Goal: Information Seeking & Learning: Learn about a topic

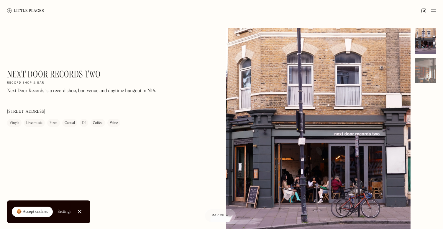
click at [30, 11] on img at bounding box center [25, 10] width 37 height 4
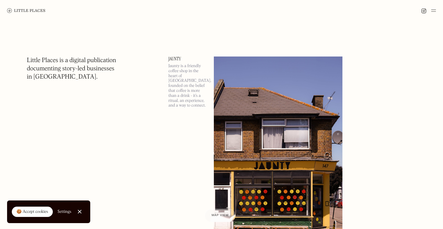
click at [30, 10] on img at bounding box center [26, 10] width 38 height 5
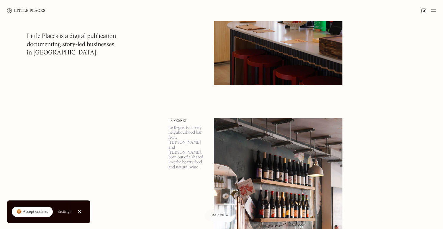
scroll to position [848, 0]
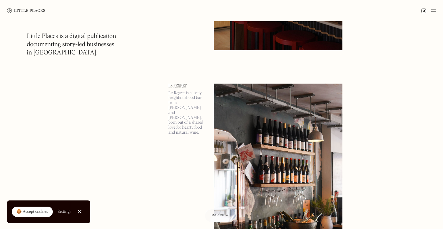
click at [247, 139] on img at bounding box center [278, 177] width 128 height 186
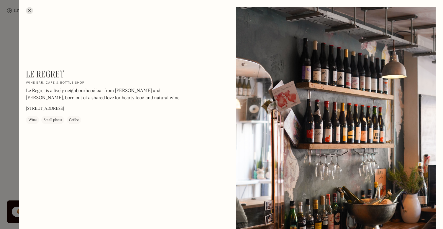
click at [8, 124] on div at bounding box center [221, 114] width 443 height 229
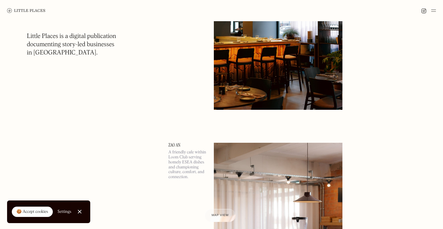
scroll to position [586, 0]
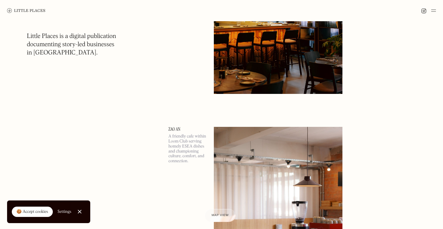
click at [260, 155] on img at bounding box center [278, 220] width 128 height 186
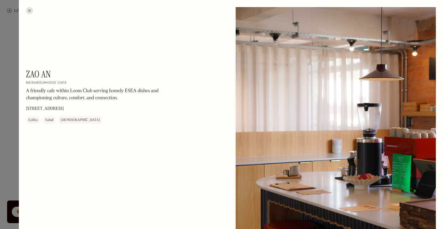
click at [11, 73] on div at bounding box center [221, 114] width 443 height 229
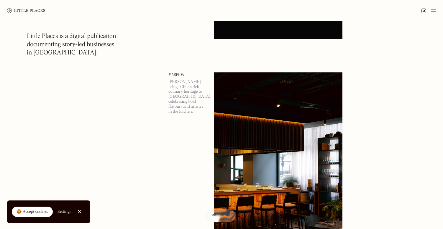
scroll to position [421, 0]
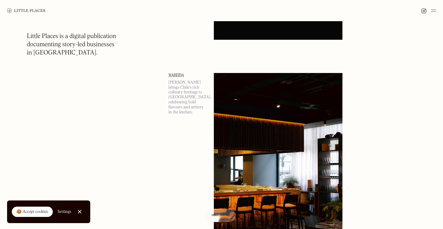
click at [232, 138] on img at bounding box center [278, 166] width 128 height 186
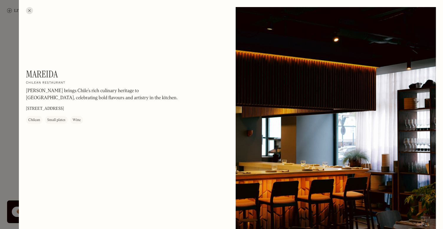
click at [13, 136] on div at bounding box center [221, 114] width 443 height 229
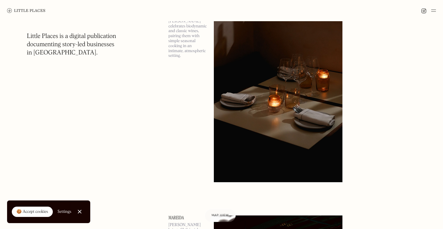
scroll to position [228, 0]
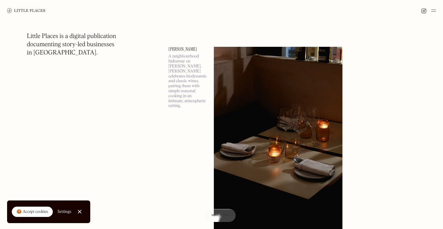
click at [267, 106] on img at bounding box center [278, 140] width 128 height 186
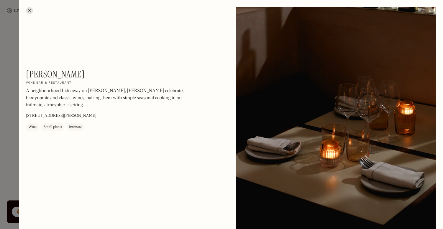
click at [10, 137] on div at bounding box center [221, 114] width 443 height 229
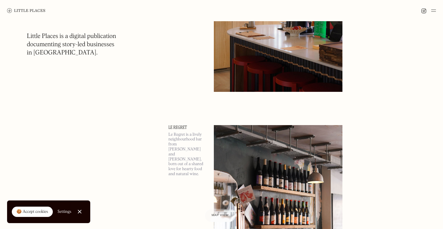
scroll to position [881, 0]
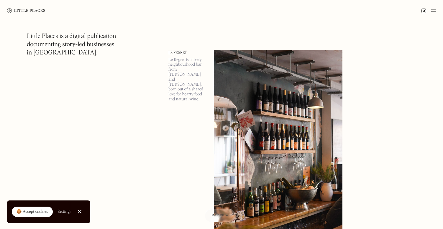
click at [244, 163] on img at bounding box center [278, 143] width 128 height 186
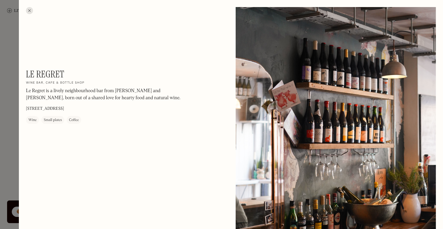
click at [4, 146] on div at bounding box center [221, 114] width 443 height 229
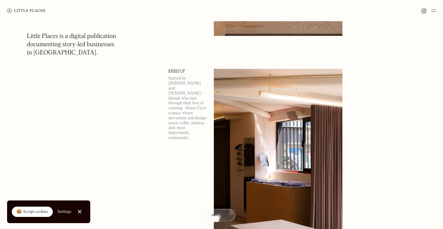
scroll to position [1301, 0]
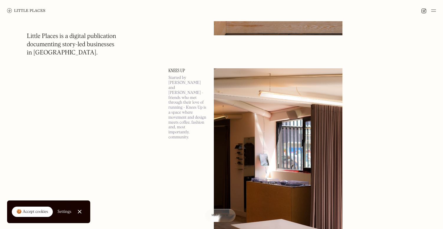
click at [247, 128] on img at bounding box center [278, 161] width 128 height 186
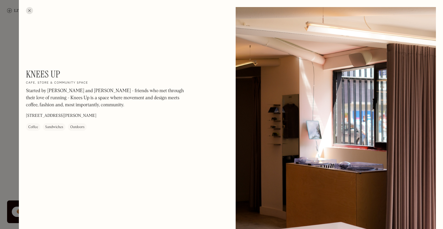
click at [8, 137] on div at bounding box center [221, 114] width 443 height 229
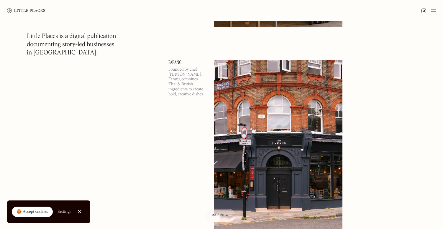
scroll to position [1528, 0]
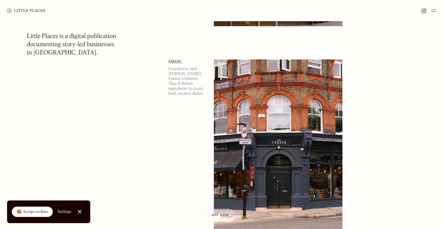
click at [268, 125] on img at bounding box center [278, 153] width 128 height 186
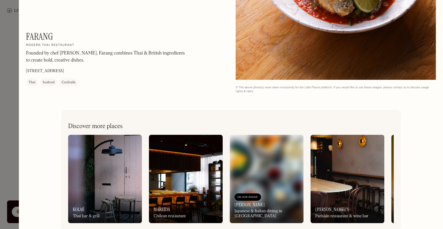
scroll to position [697, 0]
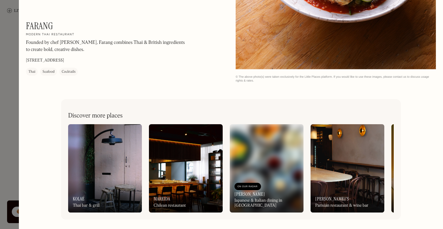
click at [6, 108] on div at bounding box center [221, 114] width 443 height 229
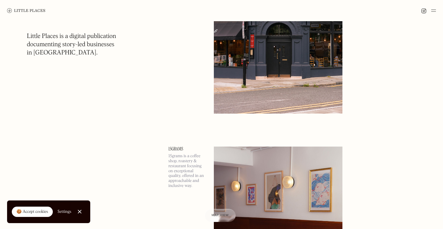
scroll to position [1578, 0]
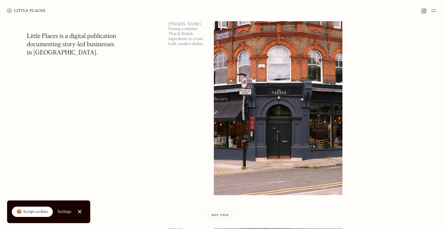
click at [260, 106] on img at bounding box center [278, 103] width 128 height 186
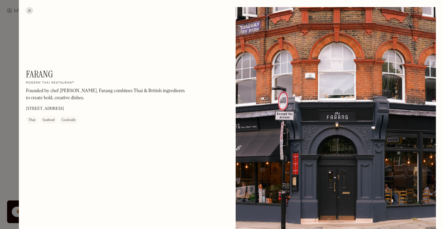
click at [30, 12] on div at bounding box center [29, 10] width 7 height 7
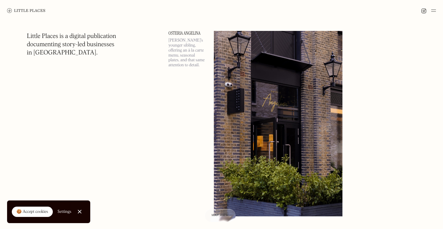
scroll to position [2411, 0]
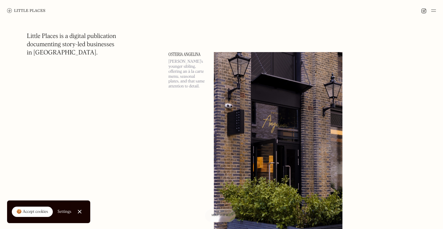
click at [266, 140] on img at bounding box center [278, 145] width 128 height 186
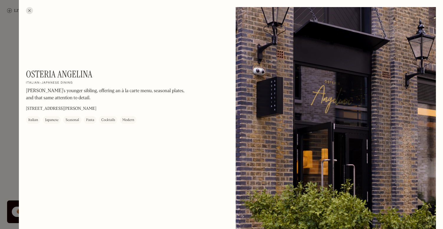
click at [11, 164] on div at bounding box center [221, 114] width 443 height 229
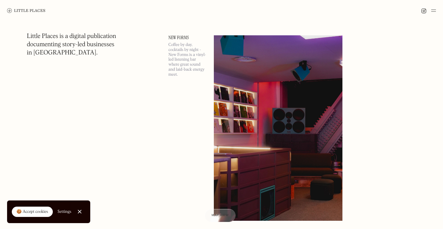
scroll to position [2867, 0]
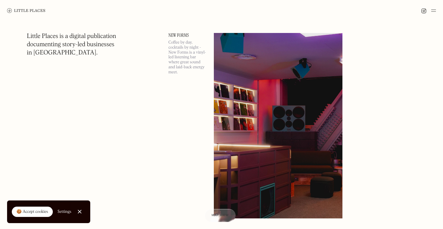
click at [245, 142] on img at bounding box center [278, 126] width 128 height 186
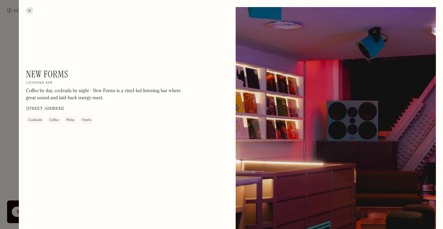
click at [11, 144] on div at bounding box center [221, 114] width 443 height 229
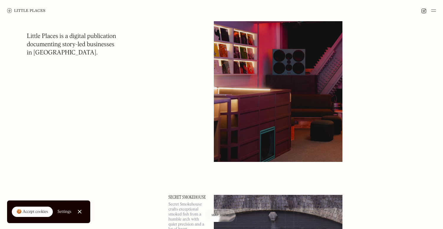
scroll to position [2908, 0]
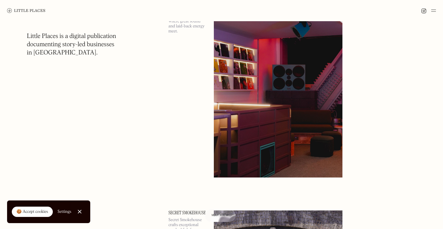
click at [224, 154] on img at bounding box center [278, 85] width 128 height 186
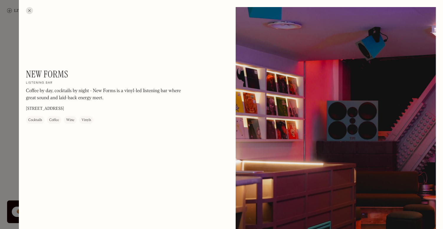
click at [8, 166] on div at bounding box center [221, 114] width 443 height 229
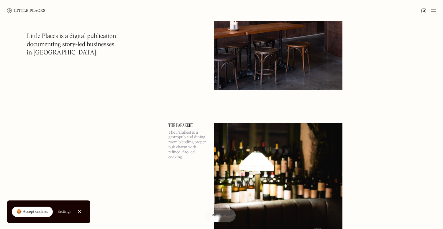
scroll to position [4783, 0]
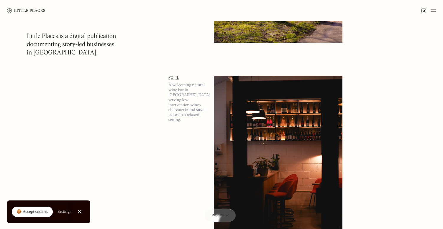
scroll to position [5231, 0]
click at [251, 175] on img at bounding box center [278, 168] width 128 height 186
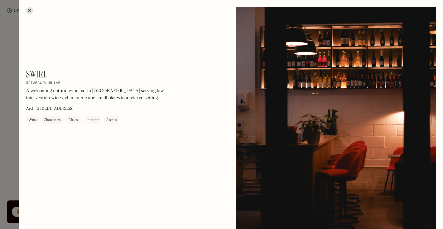
click at [12, 130] on div at bounding box center [221, 114] width 443 height 229
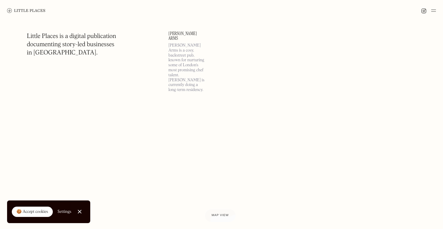
scroll to position [7898, 0]
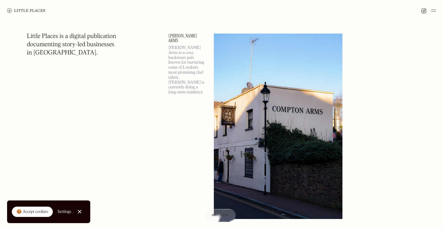
click at [249, 133] on img at bounding box center [278, 127] width 128 height 186
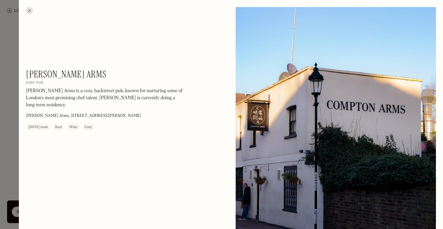
click at [11, 149] on div at bounding box center [221, 114] width 443 height 229
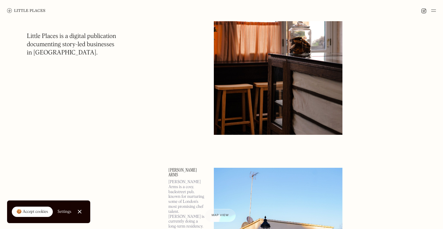
scroll to position [7634, 0]
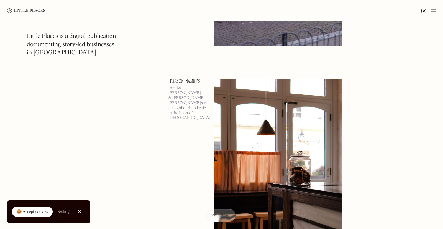
click at [239, 123] on img at bounding box center [278, 172] width 128 height 186
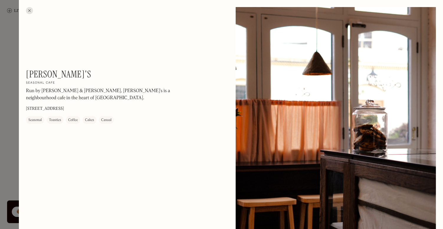
click at [10, 121] on div at bounding box center [221, 114] width 443 height 229
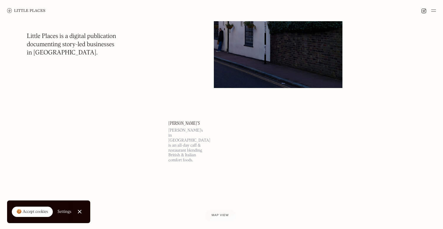
scroll to position [8132, 0]
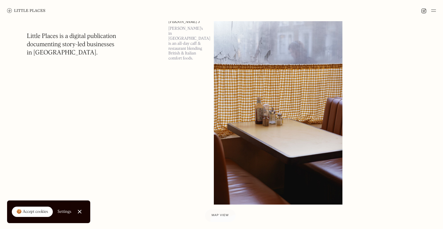
click at [237, 90] on img at bounding box center [278, 112] width 128 height 186
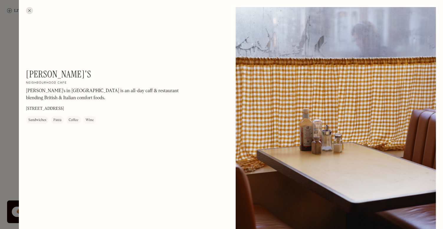
click at [7, 82] on div at bounding box center [221, 114] width 443 height 229
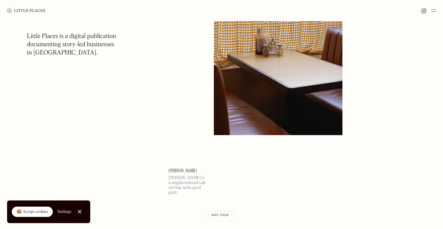
scroll to position [8340, 0]
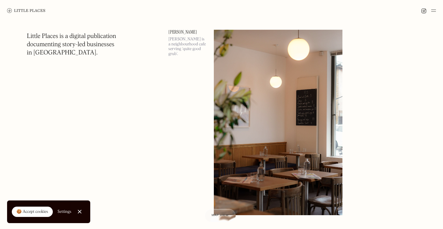
click at [253, 140] on img at bounding box center [278, 123] width 128 height 186
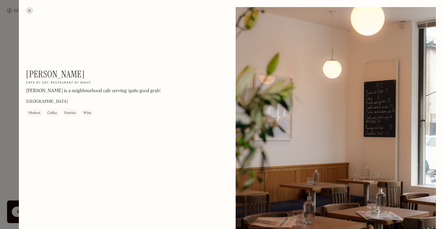
click at [9, 146] on div at bounding box center [221, 114] width 443 height 229
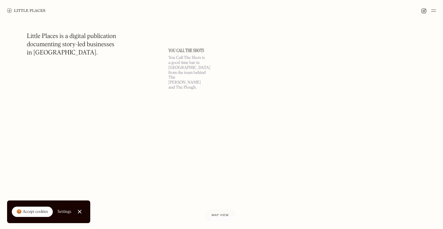
scroll to position [8540, 0]
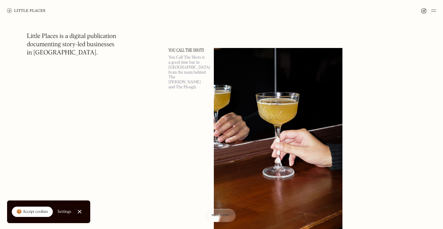
click at [243, 156] on img at bounding box center [278, 141] width 128 height 186
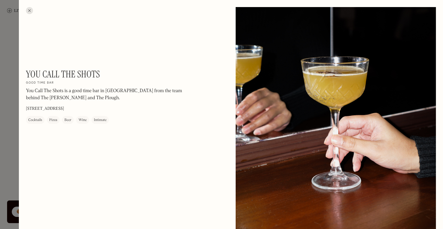
click at [7, 129] on div at bounding box center [221, 114] width 443 height 229
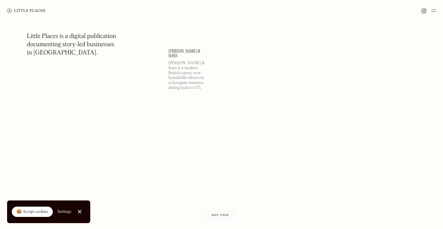
scroll to position [8978, 0]
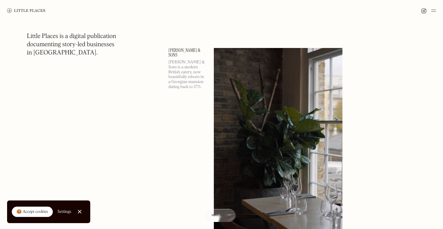
click at [237, 147] on img at bounding box center [278, 141] width 128 height 186
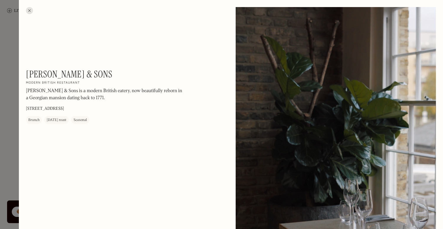
click at [14, 133] on div at bounding box center [221, 114] width 443 height 229
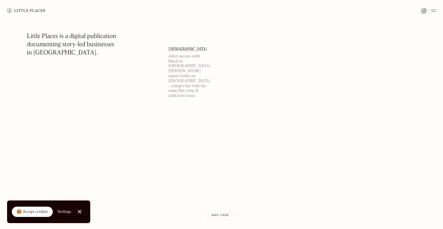
scroll to position [10511, 0]
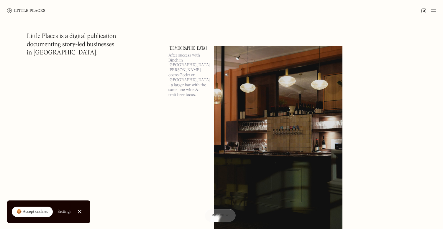
click at [265, 144] on img at bounding box center [278, 139] width 128 height 186
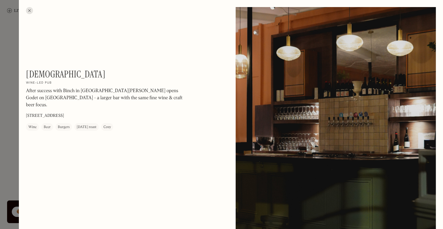
click at [3, 128] on div at bounding box center [221, 114] width 443 height 229
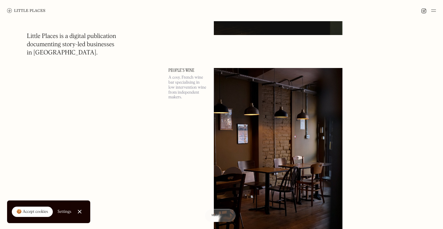
scroll to position [10709, 0]
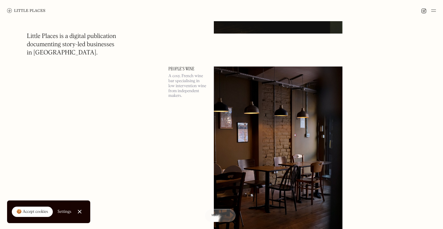
click at [281, 166] on img at bounding box center [278, 160] width 128 height 186
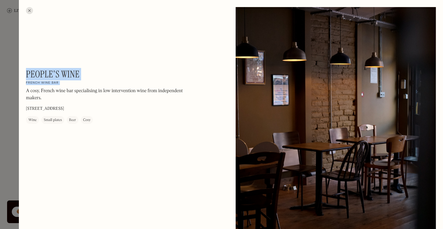
drag, startPoint x: 26, startPoint y: 72, endPoint x: 99, endPoint y: 81, distance: 73.1
click at [99, 81] on div "People's Wine On Our Radar French wine bar A cosy, French wine bar specialising…" at bounding box center [105, 96] width 159 height 55
click at [89, 74] on div "People's Wine On Our Radar French wine bar A cosy, French wine bar specialising…" at bounding box center [105, 96] width 159 height 55
drag, startPoint x: 82, startPoint y: 73, endPoint x: 28, endPoint y: 69, distance: 53.5
click at [27, 70] on div "People's Wine On Our Radar French wine bar A cosy, French wine bar specialising…" at bounding box center [105, 96] width 159 height 55
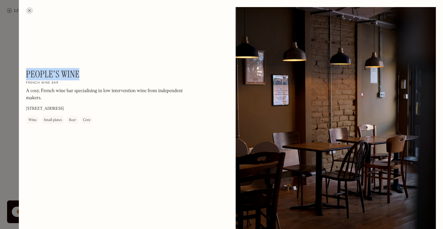
copy h1 "People's Wine"
click at [7, 105] on div at bounding box center [221, 114] width 443 height 229
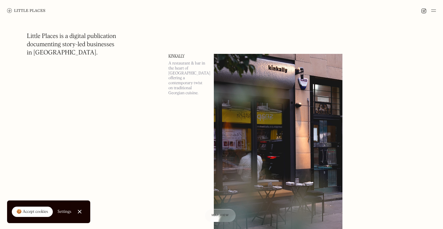
scroll to position [11160, 0]
click at [257, 126] on img at bounding box center [278, 147] width 128 height 186
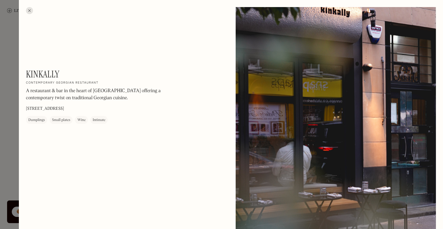
click at [5, 99] on div at bounding box center [221, 114] width 443 height 229
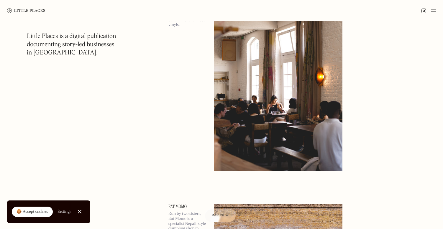
scroll to position [12714, 0]
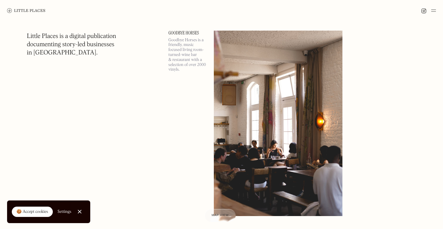
click at [245, 99] on img at bounding box center [278, 124] width 128 height 186
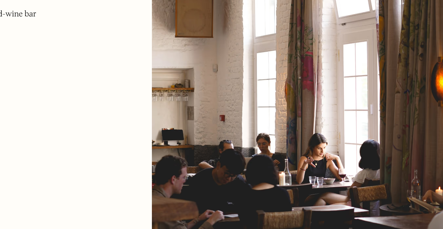
scroll to position [12714, 0]
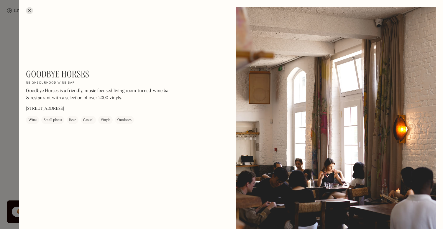
click at [11, 96] on div at bounding box center [221, 114] width 443 height 229
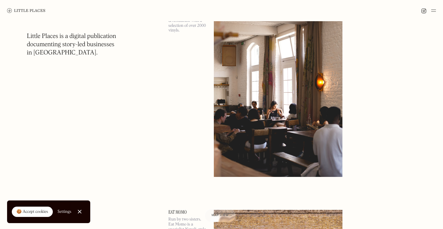
scroll to position [12751, 0]
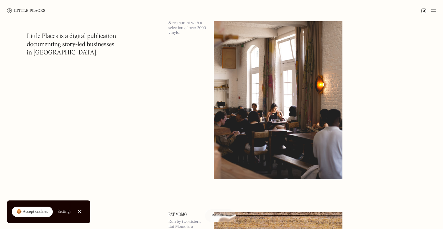
click at [243, 89] on img at bounding box center [278, 87] width 128 height 186
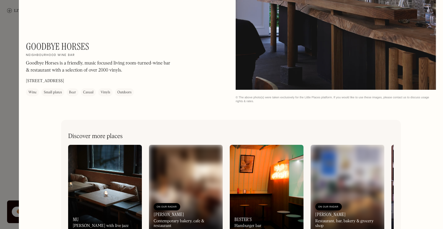
scroll to position [932, 0]
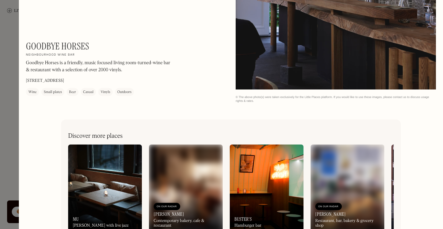
click at [12, 123] on div at bounding box center [221, 114] width 443 height 229
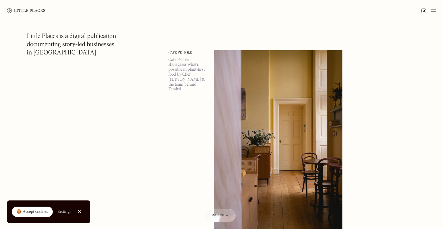
scroll to position [13789, 0]
click at [260, 144] on img at bounding box center [278, 143] width 128 height 186
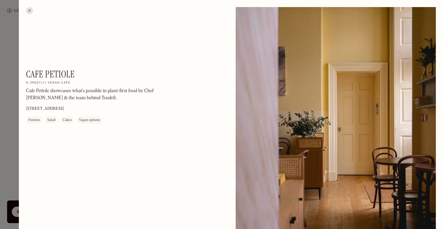
click at [5, 137] on div at bounding box center [221, 114] width 443 height 229
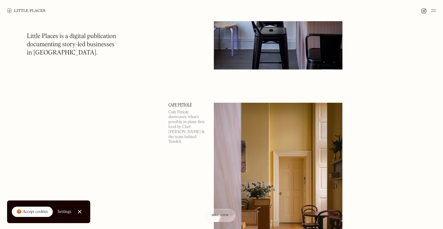
scroll to position [13738, 0]
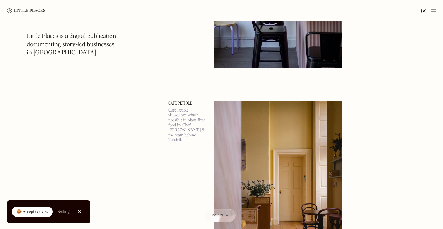
click at [263, 171] on img at bounding box center [278, 194] width 128 height 186
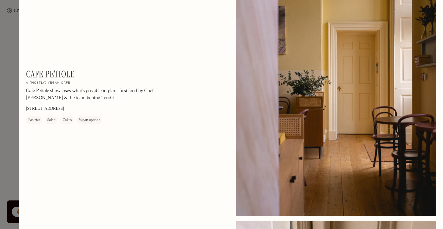
scroll to position [50, 0]
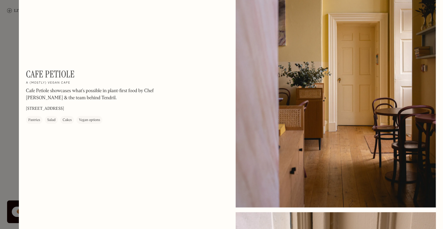
click at [12, 135] on div at bounding box center [221, 114] width 443 height 229
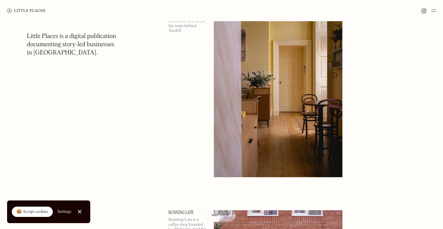
scroll to position [13771, 0]
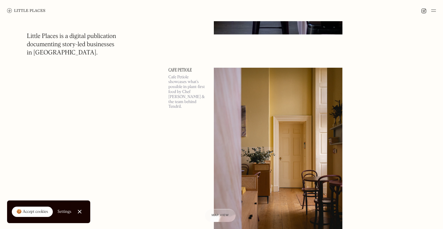
click at [249, 128] on img at bounding box center [278, 161] width 128 height 186
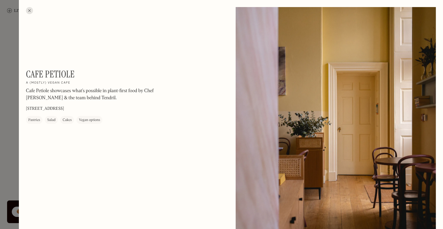
click at [27, 9] on div at bounding box center [29, 10] width 7 height 7
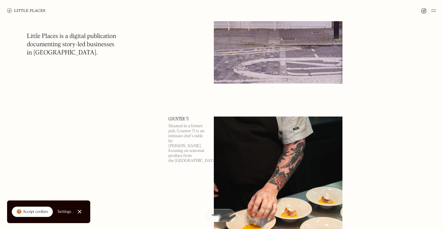
scroll to position [14215, 0]
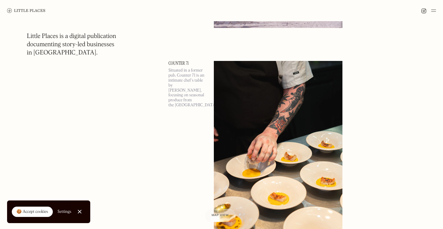
click at [266, 110] on img at bounding box center [278, 154] width 128 height 186
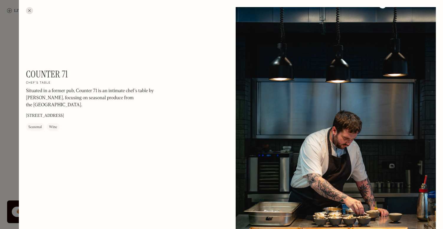
click at [3, 136] on div at bounding box center [221, 114] width 443 height 229
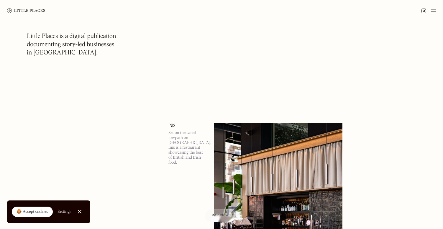
scroll to position [15049, 0]
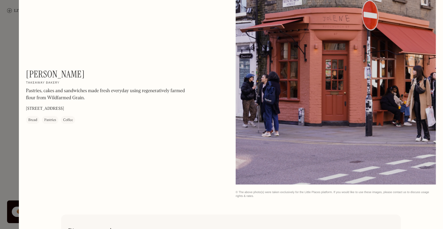
scroll to position [30, 0]
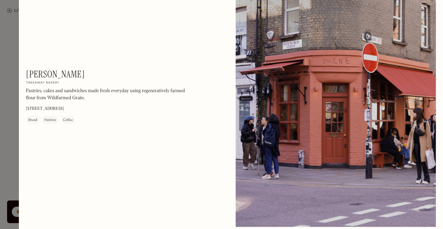
click at [8, 83] on div at bounding box center [221, 114] width 443 height 229
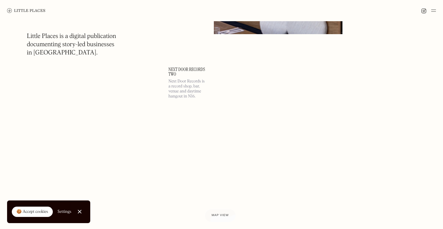
scroll to position [15304, 0]
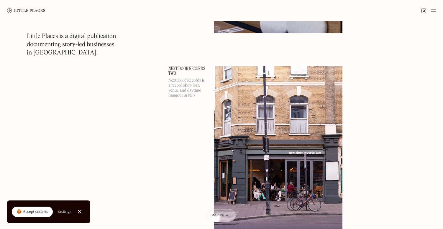
click at [256, 126] on img at bounding box center [278, 159] width 128 height 186
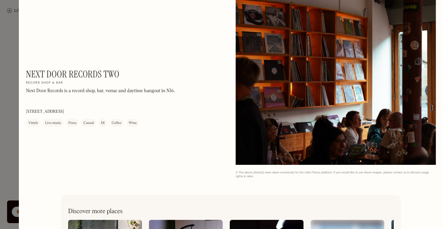
scroll to position [349, 0]
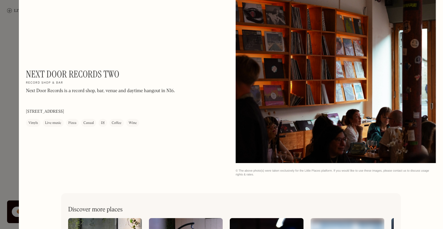
click at [5, 54] on div at bounding box center [221, 114] width 443 height 229
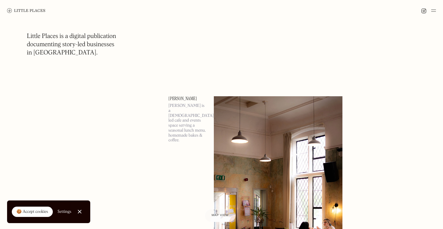
scroll to position [16158, 0]
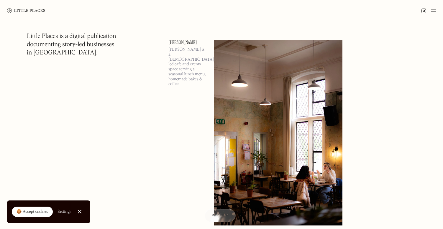
scroll to position [16212, 0]
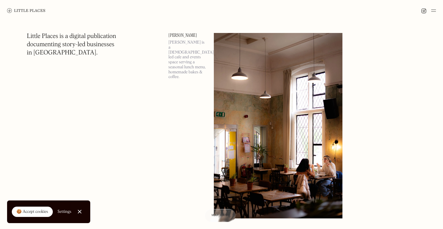
click at [234, 108] on img at bounding box center [278, 126] width 128 height 186
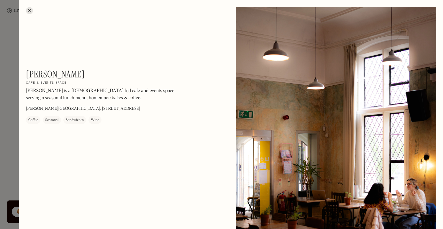
click at [8, 128] on div at bounding box center [221, 114] width 443 height 229
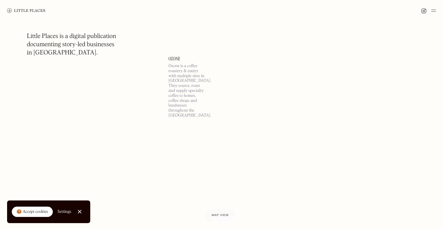
scroll to position [16848, 0]
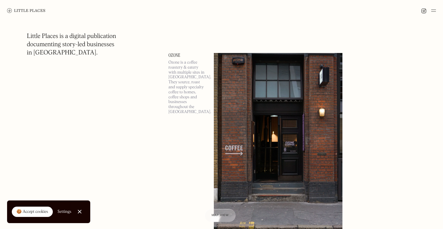
click at [263, 106] on img at bounding box center [278, 146] width 128 height 186
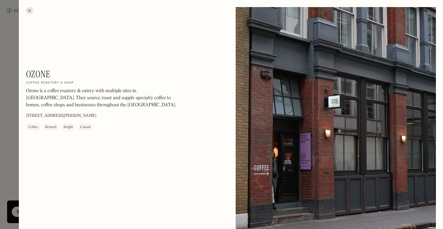
click at [7, 123] on div at bounding box center [221, 114] width 443 height 229
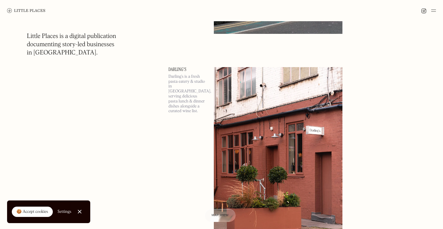
scroll to position [17310, 0]
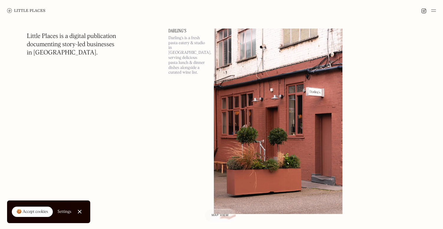
click at [247, 125] on img at bounding box center [278, 122] width 128 height 186
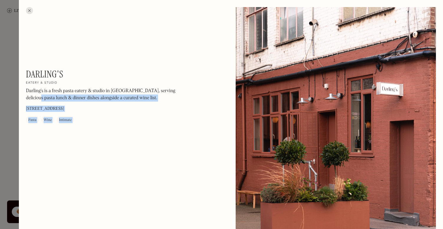
drag, startPoint x: 9, startPoint y: 120, endPoint x: 178, endPoint y: 95, distance: 170.2
click at [179, 94] on div "Darling's On Our Radar Eatery & studio Darling's is a fresh pasta eatery & stud…" at bounding box center [221, 114] width 443 height 229
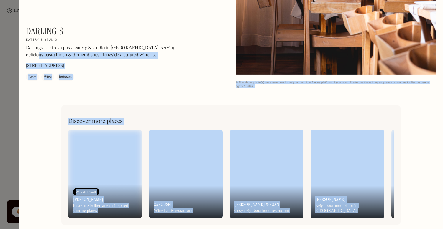
scroll to position [1206, 0]
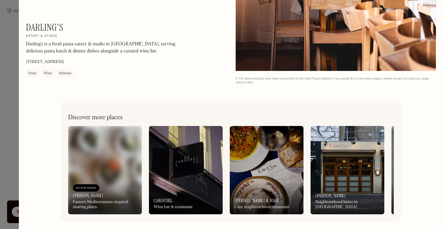
click at [7, 105] on div at bounding box center [221, 114] width 443 height 229
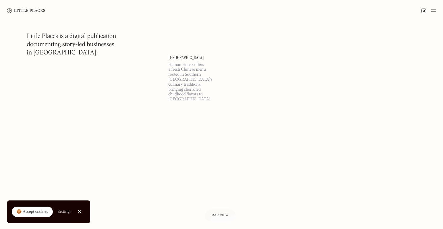
scroll to position [17721, 0]
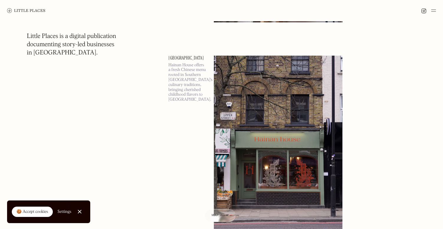
click at [250, 166] on img at bounding box center [278, 149] width 128 height 186
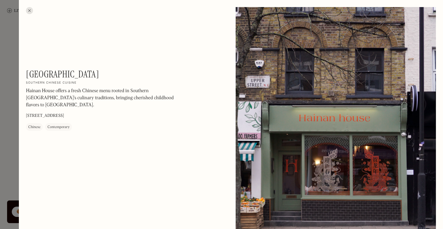
click at [14, 135] on div at bounding box center [221, 114] width 443 height 229
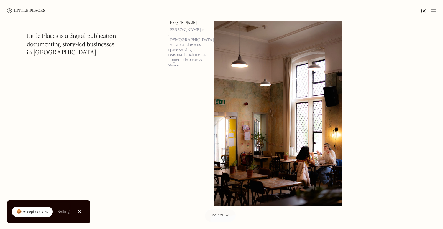
scroll to position [16225, 0]
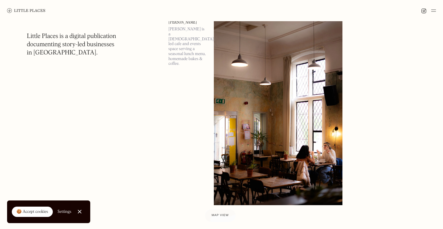
click at [230, 114] on img at bounding box center [278, 113] width 128 height 186
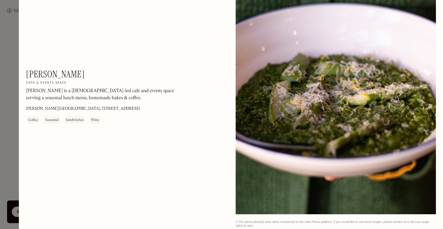
scroll to position [831, 0]
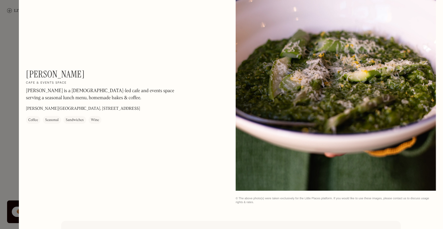
click at [11, 95] on div at bounding box center [221, 114] width 443 height 229
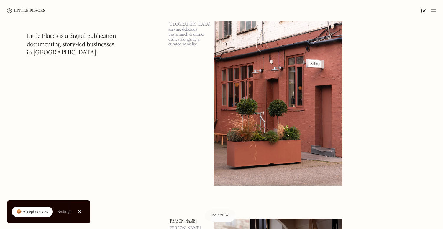
scroll to position [17304, 0]
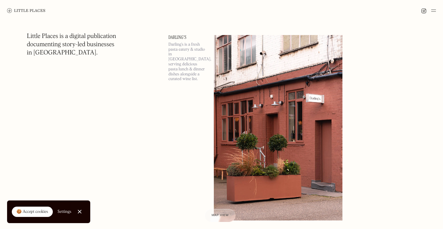
click at [249, 118] on img at bounding box center [278, 128] width 128 height 186
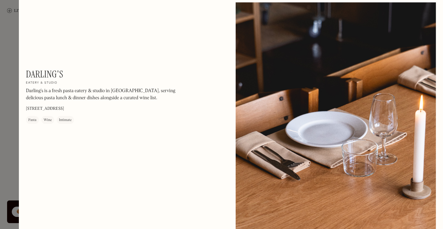
scroll to position [574, 0]
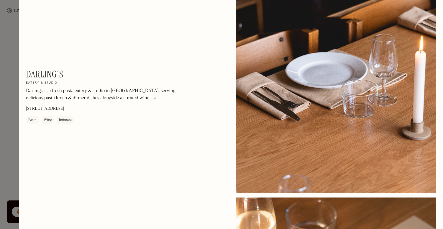
click at [5, 103] on div at bounding box center [221, 114] width 443 height 229
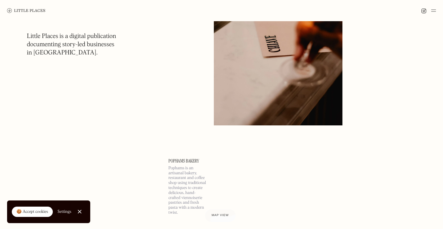
scroll to position [18392, 0]
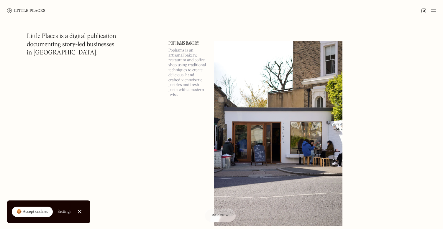
click at [255, 138] on img at bounding box center [278, 134] width 128 height 186
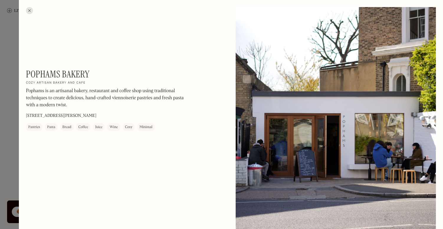
click at [6, 137] on div at bounding box center [221, 114] width 443 height 229
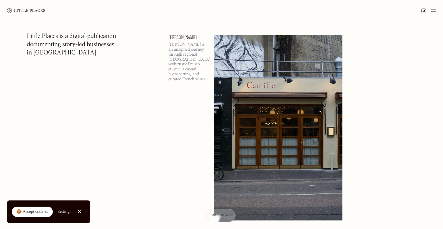
scroll to position [18613, 0]
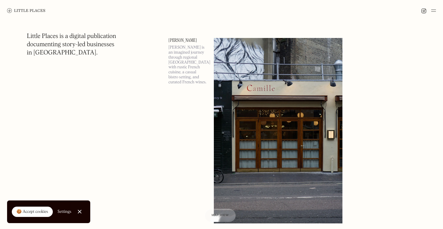
click at [281, 114] on img at bounding box center [278, 131] width 128 height 186
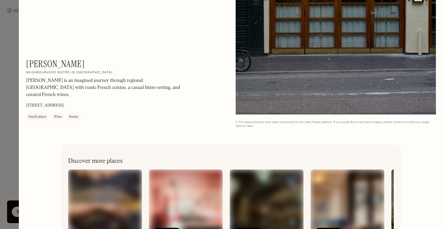
scroll to position [55, 0]
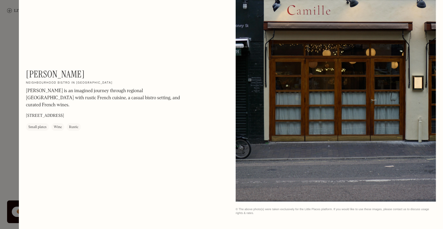
click at [9, 109] on div at bounding box center [221, 114] width 443 height 229
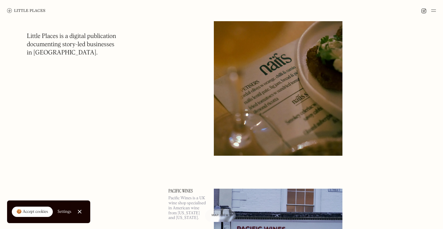
scroll to position [19705, 0]
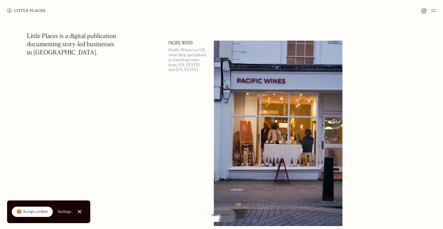
click at [291, 125] on img at bounding box center [278, 134] width 128 height 186
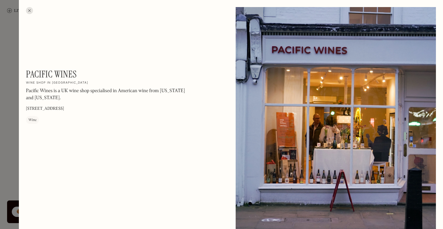
click at [9, 117] on div at bounding box center [221, 114] width 443 height 229
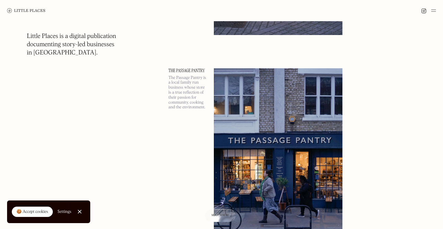
scroll to position [19896, 0]
click at [254, 177] on img at bounding box center [278, 161] width 128 height 186
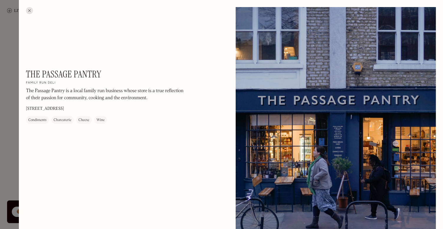
click at [9, 130] on div at bounding box center [221, 114] width 443 height 229
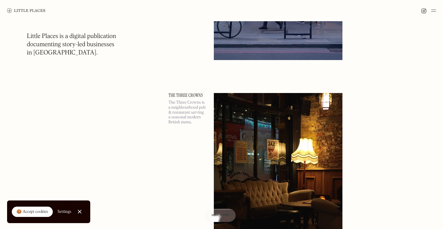
scroll to position [20098, 0]
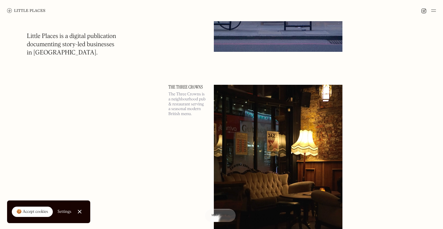
click at [267, 154] on img at bounding box center [278, 178] width 128 height 186
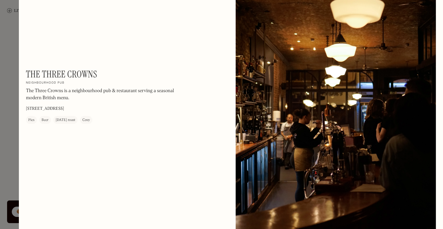
scroll to position [952, 0]
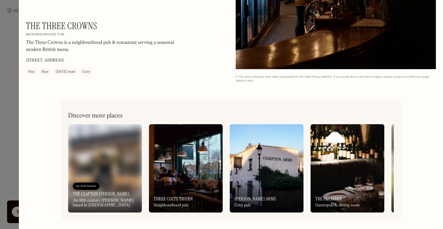
click at [100, 193] on h3 "The Clapton Hart" at bounding box center [101, 194] width 56 height 6
click at [346, 197] on div "On Our Radar The Parakeet Gastropub & dining room" at bounding box center [347, 196] width 74 height 32
click at [7, 157] on div at bounding box center [221, 114] width 443 height 229
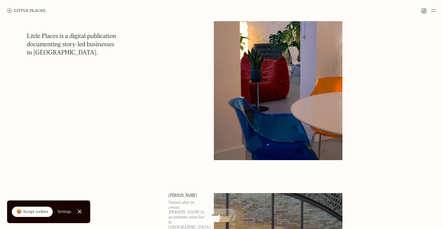
scroll to position [21211, 0]
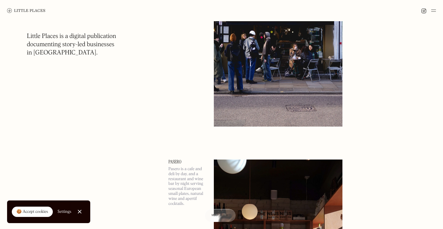
scroll to position [22722, 0]
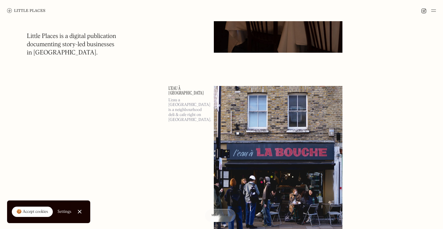
click at [260, 152] on img at bounding box center [278, 179] width 128 height 186
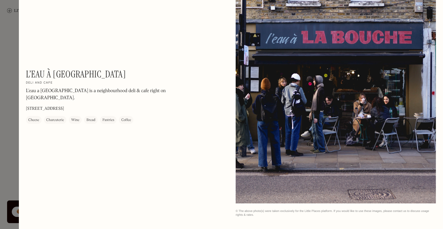
scroll to position [188, 0]
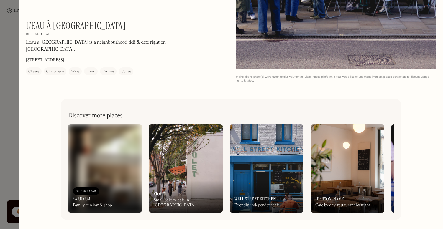
click at [174, 204] on div "Small bakery-cafe in Dalston" at bounding box center [186, 203] width 64 height 10
click at [8, 180] on div at bounding box center [221, 114] width 443 height 229
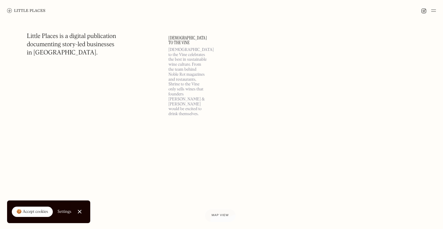
scroll to position [23428, 0]
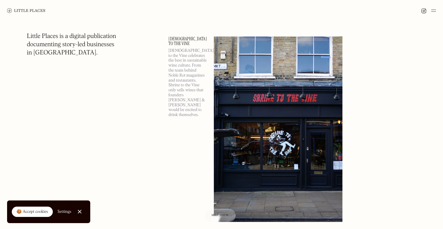
click at [269, 171] on img at bounding box center [278, 130] width 128 height 186
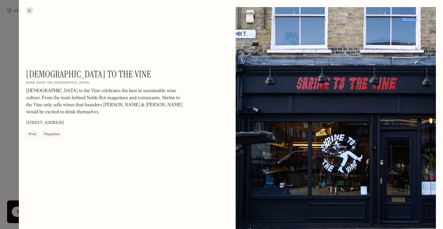
click at [9, 113] on div at bounding box center [221, 114] width 443 height 229
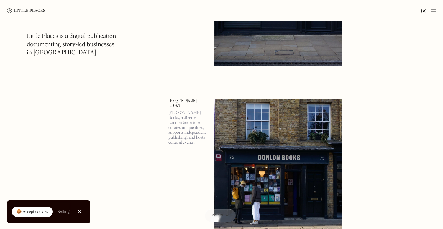
scroll to position [23629, 0]
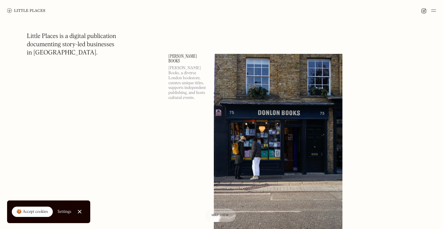
click at [260, 134] on img at bounding box center [278, 147] width 128 height 186
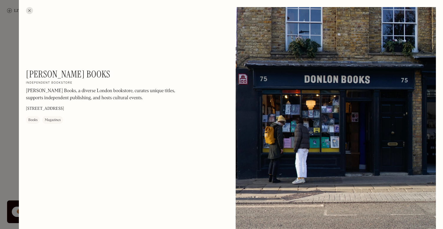
click at [4, 134] on div at bounding box center [221, 114] width 443 height 229
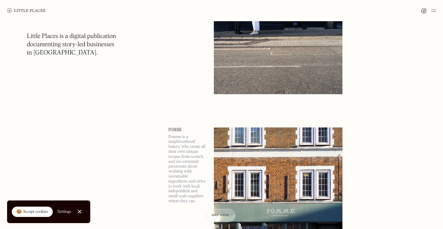
scroll to position [23850, 0]
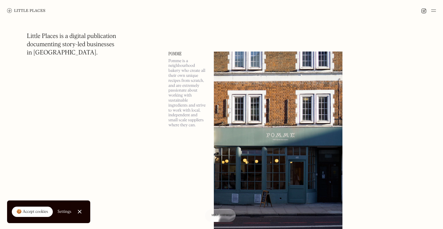
click at [287, 152] on img at bounding box center [278, 145] width 128 height 186
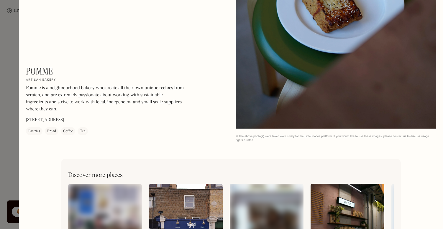
scroll to position [697, 0]
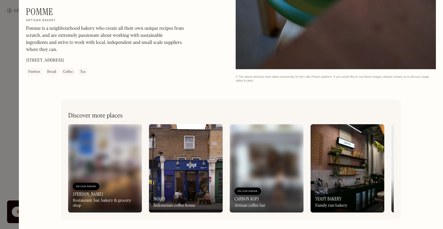
click at [266, 184] on div "On Our Radar Carbon Kopi Artisan coffee bar" at bounding box center [267, 196] width 74 height 32
click at [103, 151] on img at bounding box center [105, 168] width 74 height 88
click at [7, 144] on div at bounding box center [221, 114] width 443 height 229
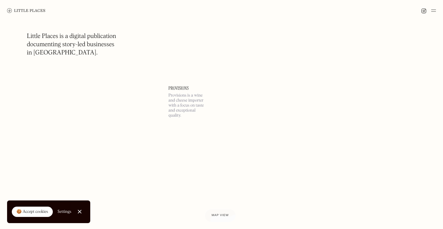
scroll to position [24319, 0]
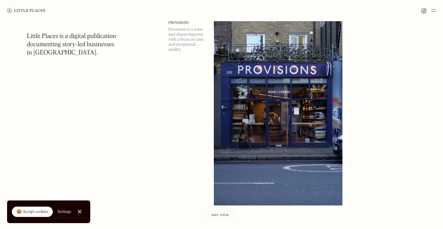
click at [253, 128] on img at bounding box center [278, 113] width 128 height 186
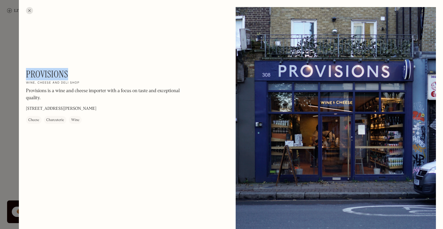
drag, startPoint x: 27, startPoint y: 72, endPoint x: 72, endPoint y: 75, distance: 44.6
click at [72, 75] on div "Provisions On Our Radar Wine, cheese and deli shop Provisions is a wine and che…" at bounding box center [105, 96] width 159 height 55
copy h1 "Provisions"
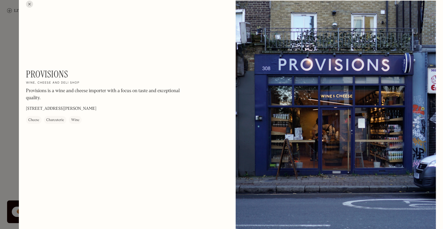
click at [4, 104] on div at bounding box center [221, 114] width 443 height 229
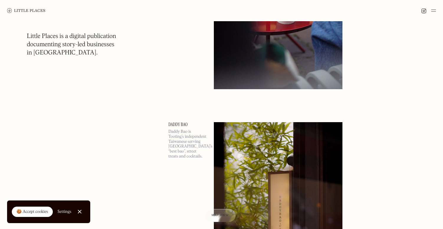
scroll to position [25789, 0]
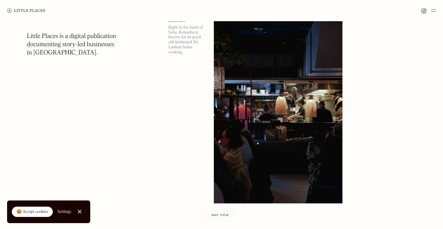
scroll to position [32553, 0]
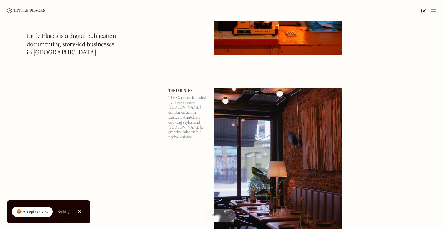
scroll to position [35223, 0]
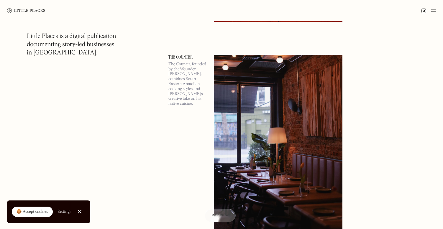
click at [265, 136] on img at bounding box center [278, 148] width 128 height 186
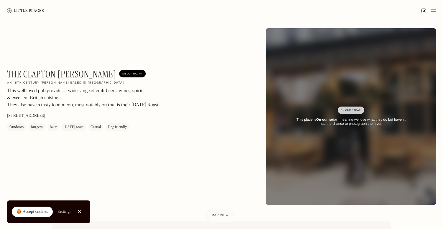
click at [299, 128] on div "On Our Radar This place is On our radar , meaning we love what they do but have…" at bounding box center [351, 116] width 170 height 37
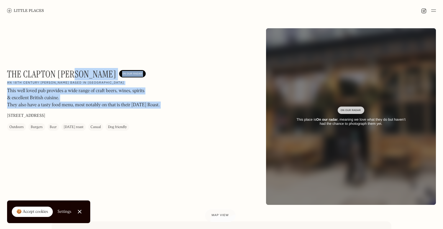
drag, startPoint x: 76, startPoint y: 74, endPoint x: 0, endPoint y: 72, distance: 75.5
click at [0, 74] on html "Places Map Store About Apply 🍪 Accept cookies Settings Close Cookie Popup Close…" at bounding box center [221, 114] width 443 height 229
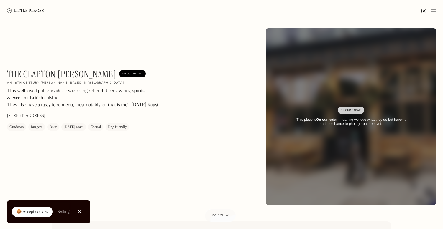
click at [16, 72] on h1 "The Clapton Hart" at bounding box center [61, 74] width 109 height 11
drag, startPoint x: 7, startPoint y: 73, endPoint x: 74, endPoint y: 75, distance: 67.2
click at [74, 76] on h1 "The Clapton Hart" at bounding box center [61, 74] width 109 height 11
copy h1 "The Clapton Hart"
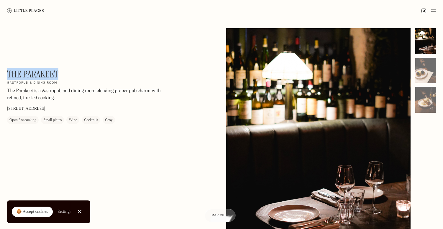
drag, startPoint x: 59, startPoint y: 76, endPoint x: 8, endPoint y: 71, distance: 51.5
click at [8, 71] on div "The Parakeet On Our Radar Gastropub & dining room The Parakeet is a gastropub a…" at bounding box center [86, 96] width 159 height 55
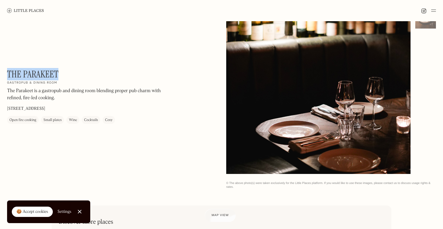
scroll to position [84, 0]
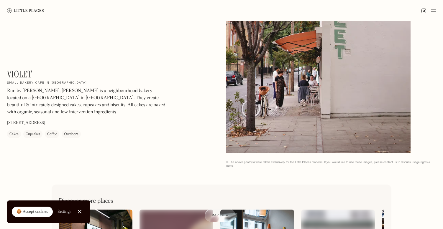
scroll to position [11, 0]
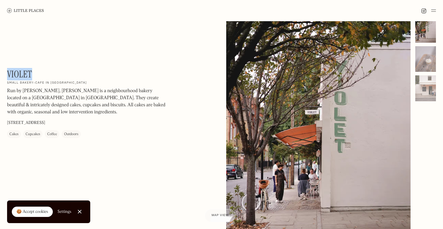
drag, startPoint x: 34, startPoint y: 72, endPoint x: 7, endPoint y: 72, distance: 26.2
click at [7, 72] on div "Violet On Our Radar Small bakery-cafe in Dalston Run by Claire Ptak, Violet is …" at bounding box center [86, 104] width 159 height 70
copy h1 "Violet"
